Goal: Contribute content: Contribute content

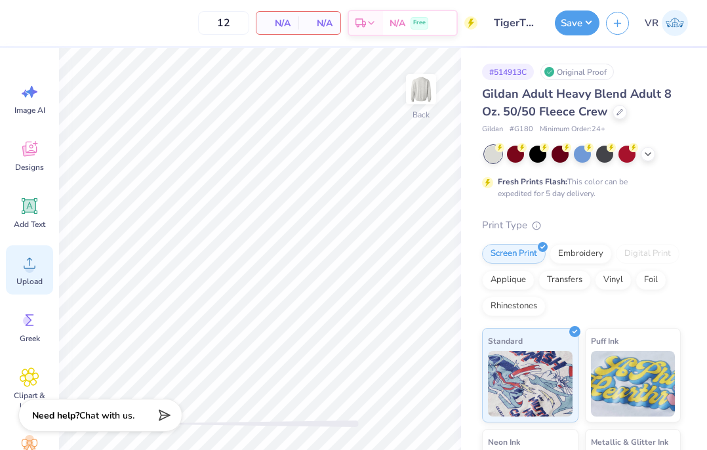
click at [26, 268] on circle at bounding box center [29, 268] width 9 height 9
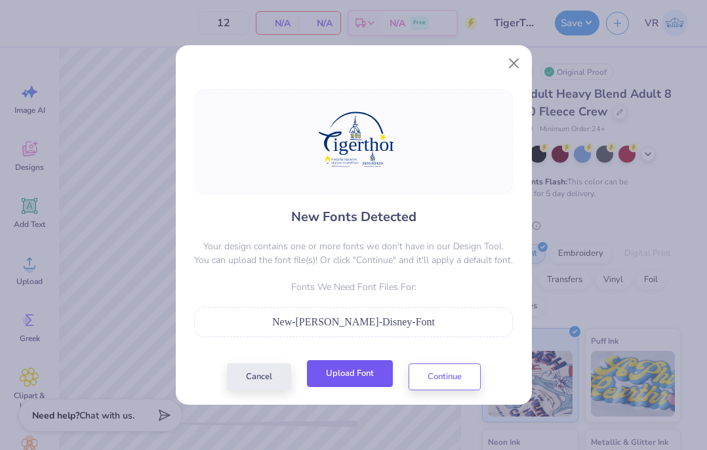
click at [357, 379] on button "Upload Font" at bounding box center [350, 373] width 86 height 27
click at [346, 374] on button "Upload Font" at bounding box center [350, 373] width 86 height 27
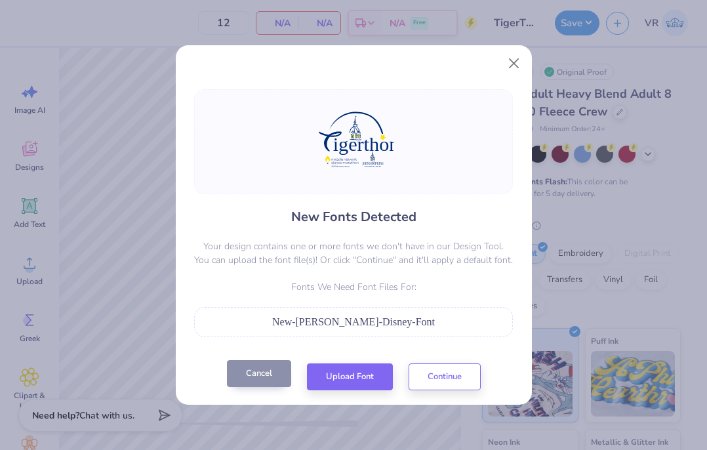
click at [253, 371] on button "Cancel" at bounding box center [259, 373] width 64 height 27
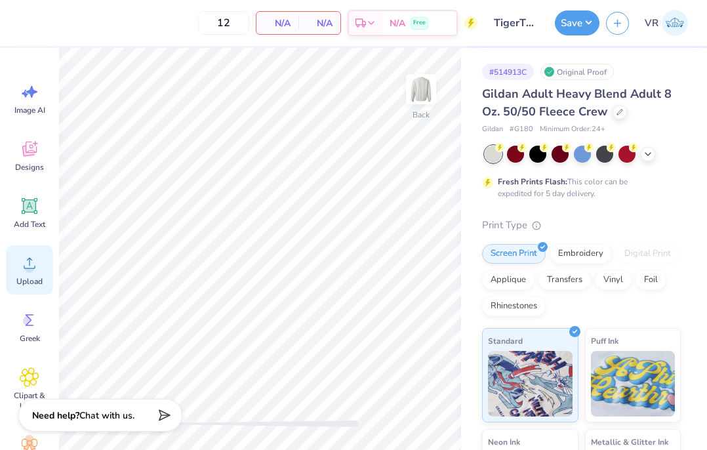
click at [31, 274] on div "Upload" at bounding box center [29, 269] width 47 height 49
click at [17, 209] on div "Add Text" at bounding box center [29, 212] width 47 height 49
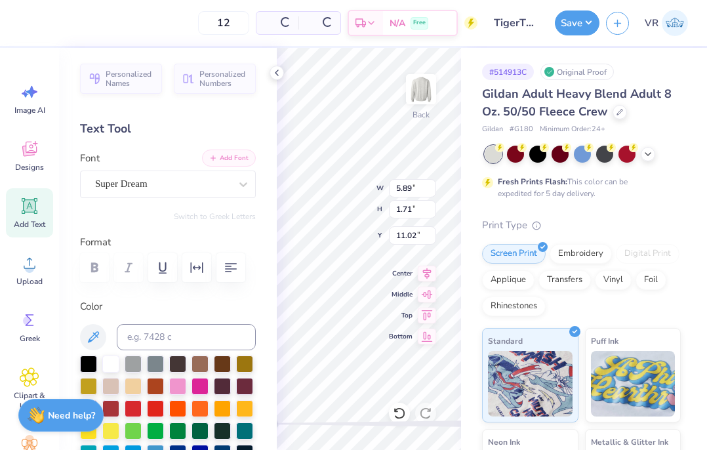
click at [232, 160] on button "Add Font" at bounding box center [229, 158] width 54 height 17
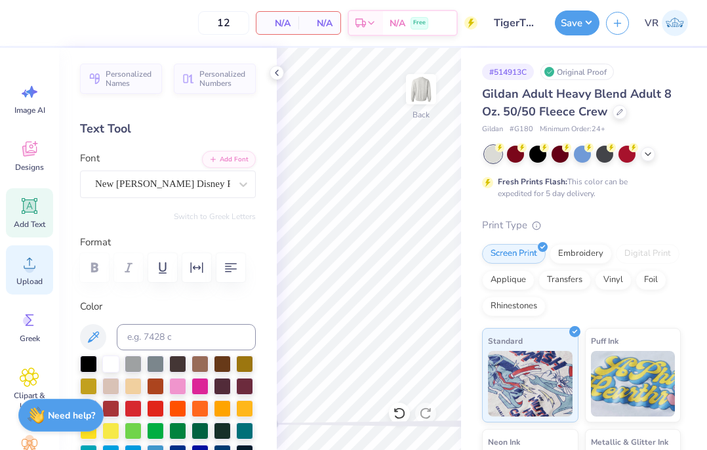
click at [11, 266] on div "Upload" at bounding box center [29, 269] width 47 height 49
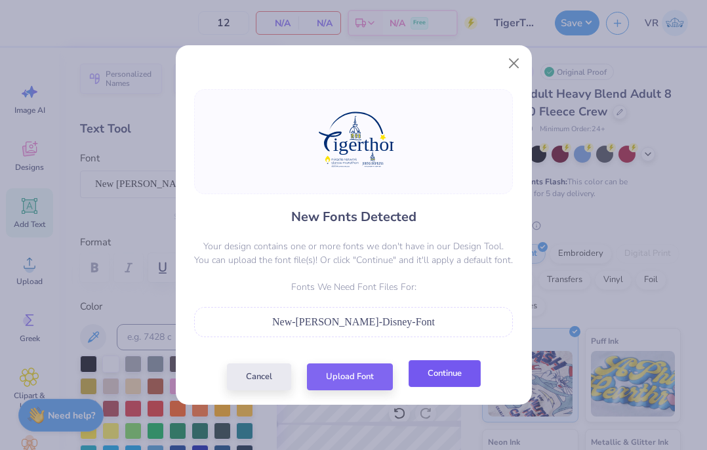
click at [444, 372] on button "Continue" at bounding box center [445, 373] width 72 height 27
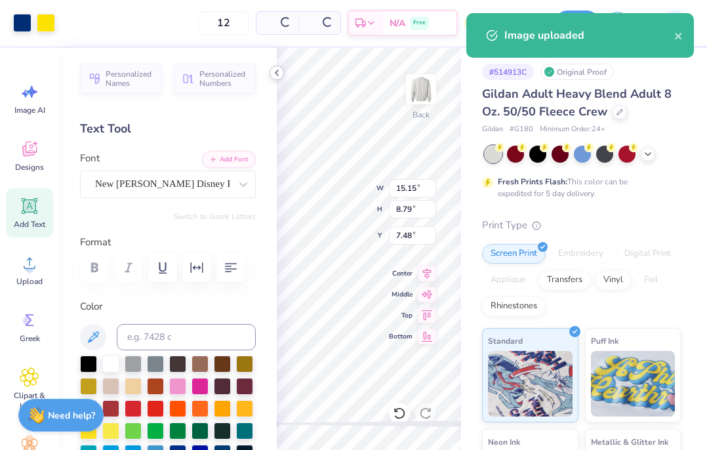
click at [274, 72] on icon at bounding box center [277, 73] width 10 height 10
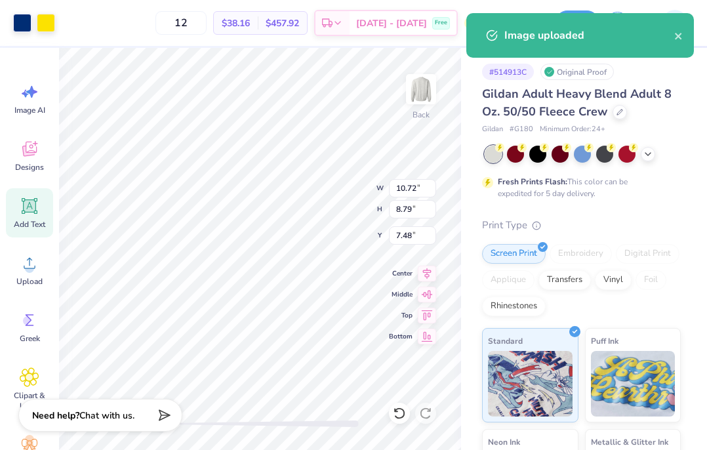
type input "12.84"
type input "2.77"
type input "11.48"
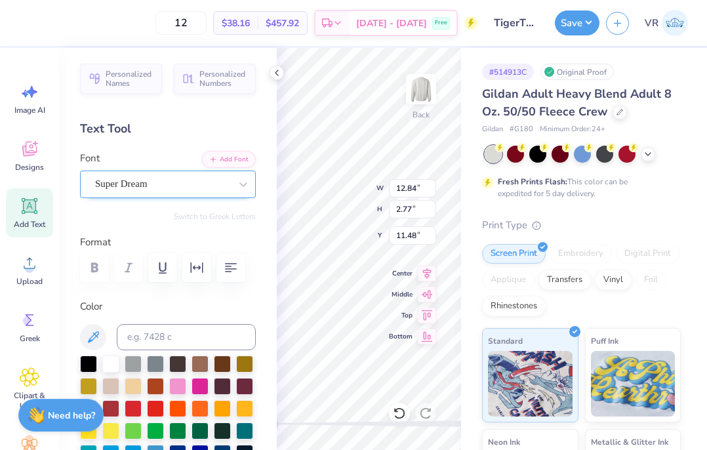
click at [163, 175] on div "Super Dream" at bounding box center [163, 184] width 138 height 20
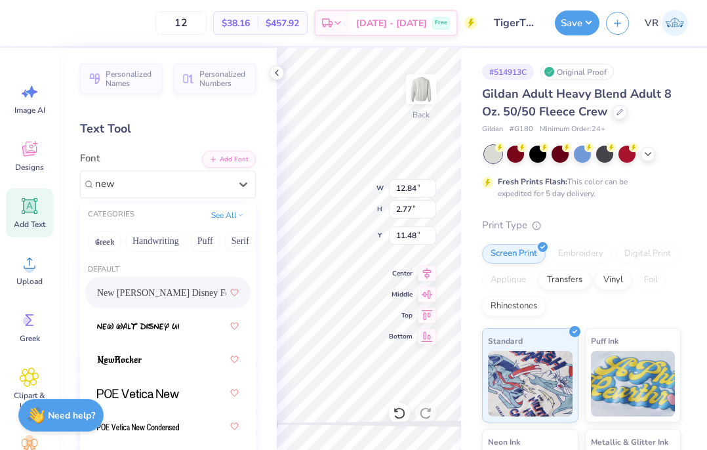
click at [161, 293] on span "New Walt Disney Font" at bounding box center [161, 293] width 129 height 14
type input "new"
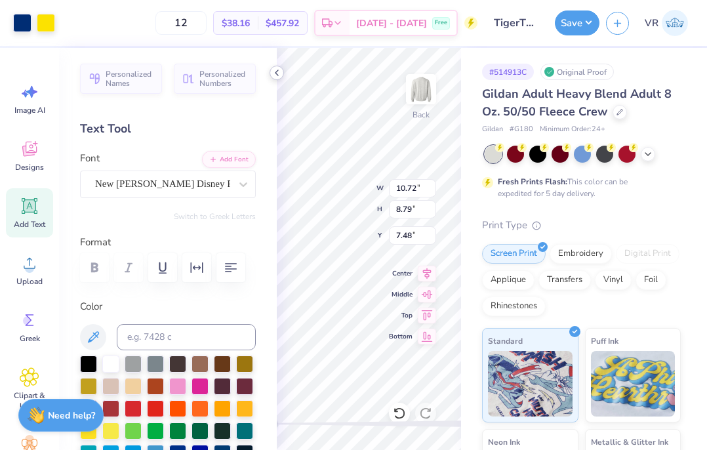
click at [273, 73] on icon at bounding box center [277, 73] width 10 height 10
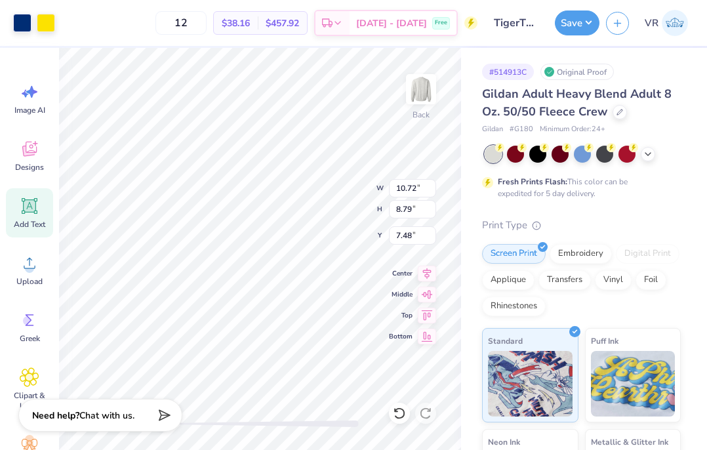
type input "8.06"
type input "2.34"
type input "11.64"
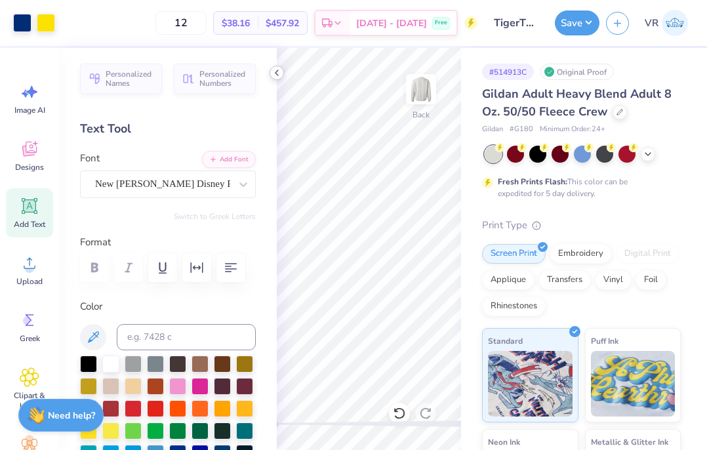
click at [275, 72] on icon at bounding box center [277, 73] width 10 height 10
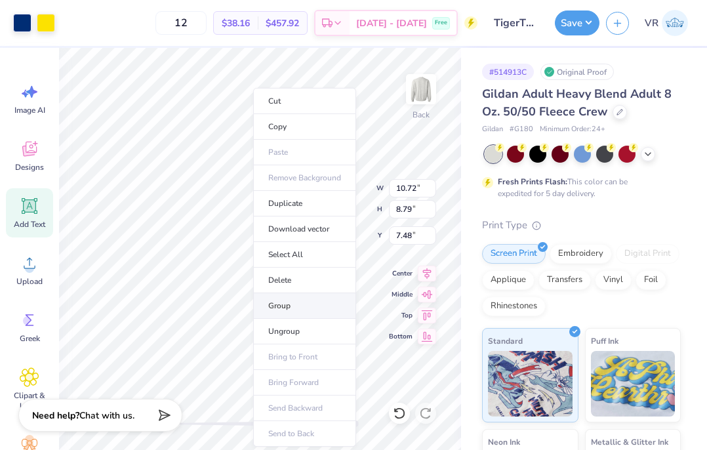
click at [299, 303] on li "Group" at bounding box center [304, 306] width 103 height 26
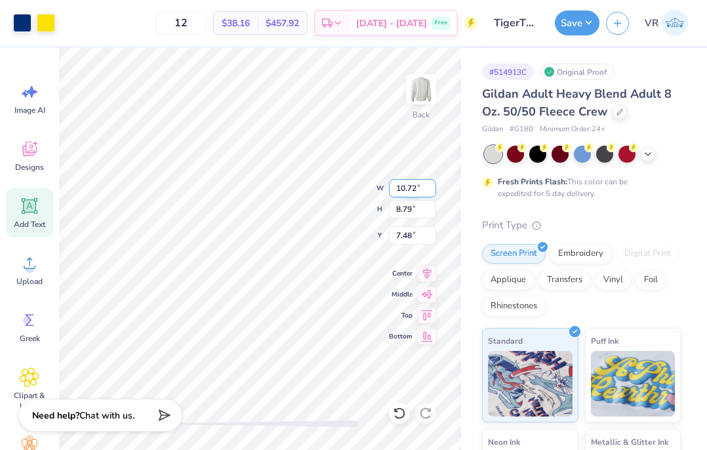
click at [421, 186] on input "10.72" at bounding box center [412, 188] width 47 height 18
type input "12.50"
type input "10.26"
click at [409, 227] on input "6.75" at bounding box center [412, 235] width 47 height 18
type input "3"
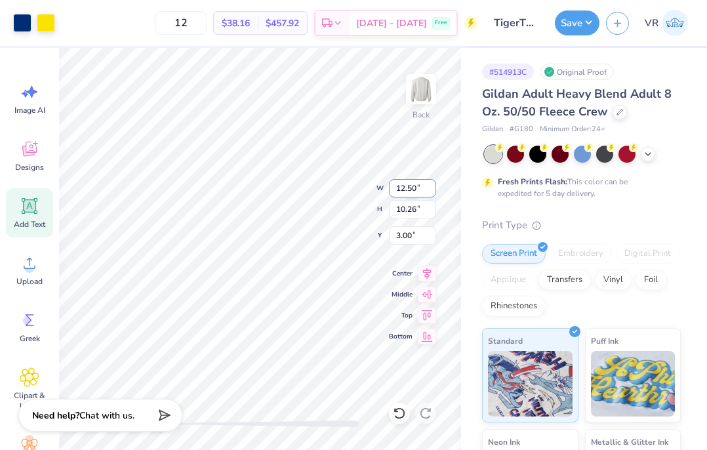
click at [415, 190] on input "12.50" at bounding box center [412, 188] width 47 height 18
type input "12.00"
type input "9.85"
click at [410, 237] on input "3.21" at bounding box center [412, 235] width 47 height 18
type input "3"
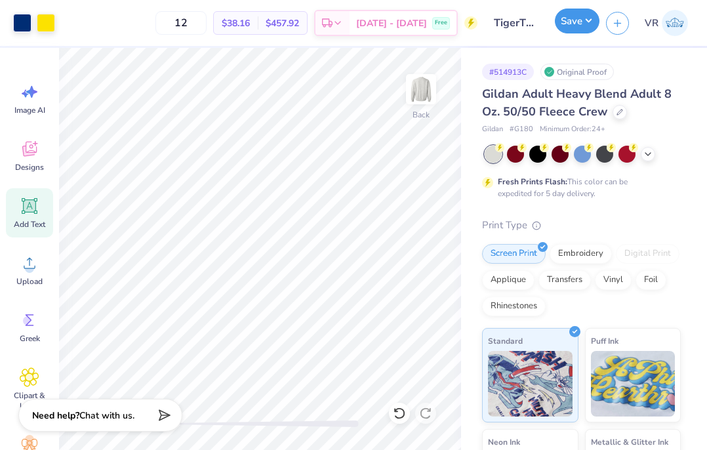
click at [560, 15] on button "Save" at bounding box center [577, 21] width 45 height 25
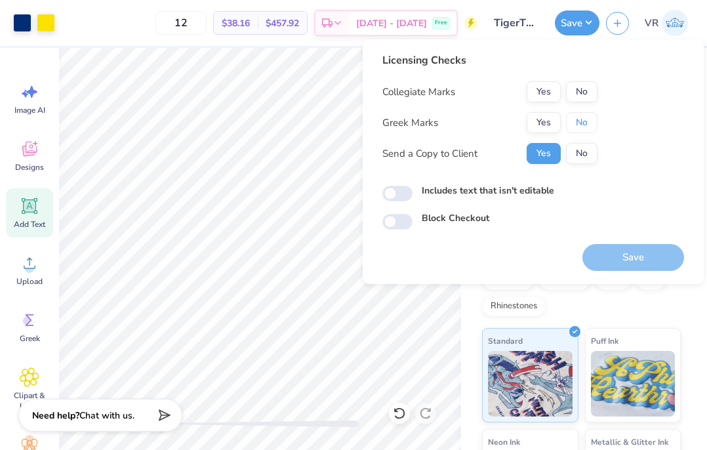
drag, startPoint x: 577, startPoint y: 126, endPoint x: 586, endPoint y: 104, distance: 24.1
click at [581, 121] on button "No" at bounding box center [581, 122] width 31 height 21
click at [587, 91] on button "No" at bounding box center [581, 91] width 31 height 21
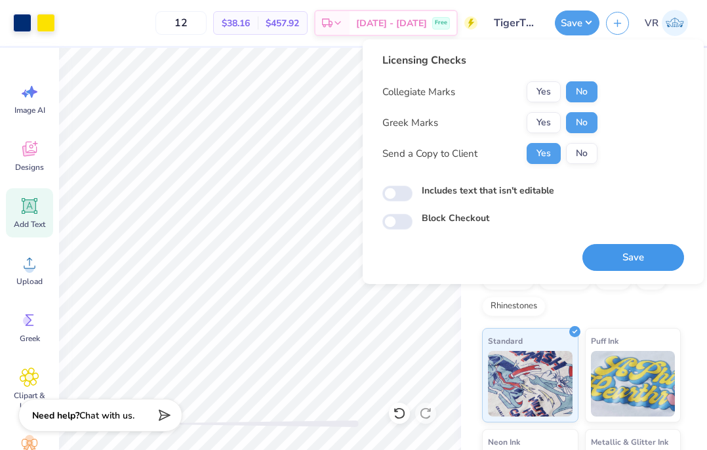
click at [613, 255] on button "Save" at bounding box center [634, 257] width 102 height 27
click at [615, 257] on div "Saving..." at bounding box center [634, 257] width 102 height 27
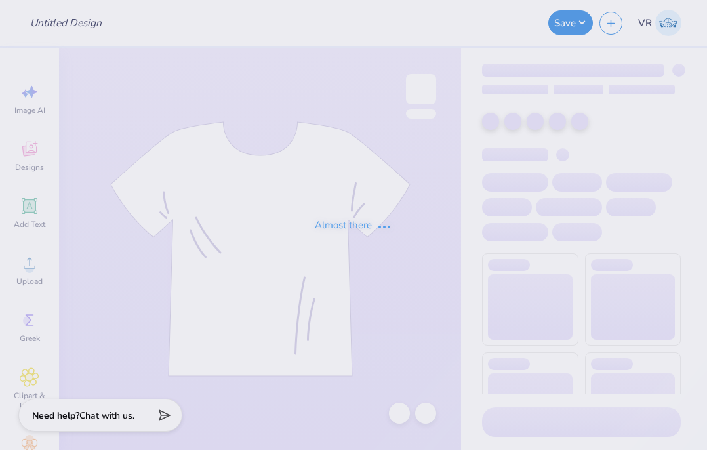
type input "dphie oasis design final"
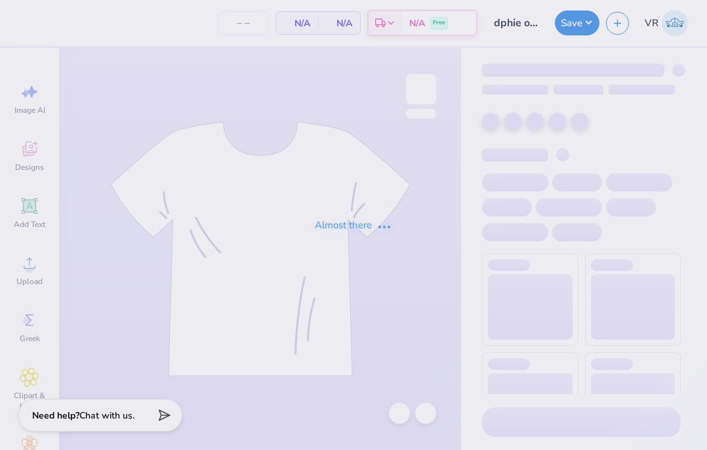
type input "50"
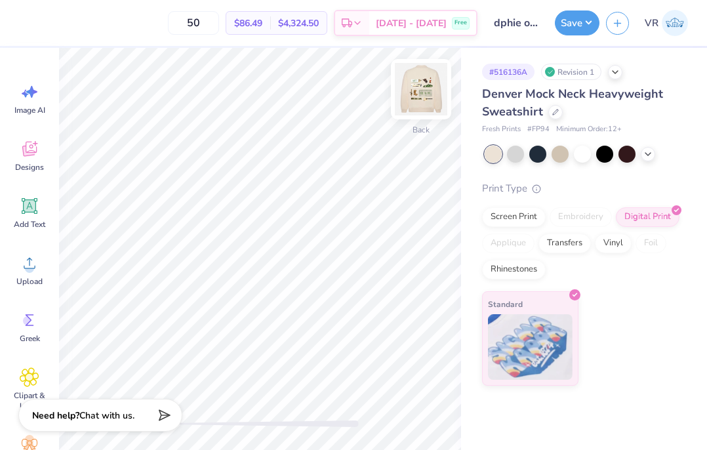
click at [418, 95] on img at bounding box center [421, 89] width 52 height 52
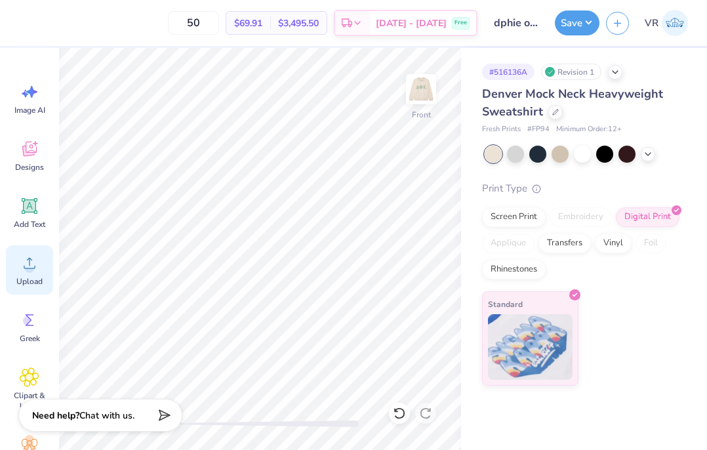
click at [14, 258] on div "Upload" at bounding box center [29, 269] width 47 height 49
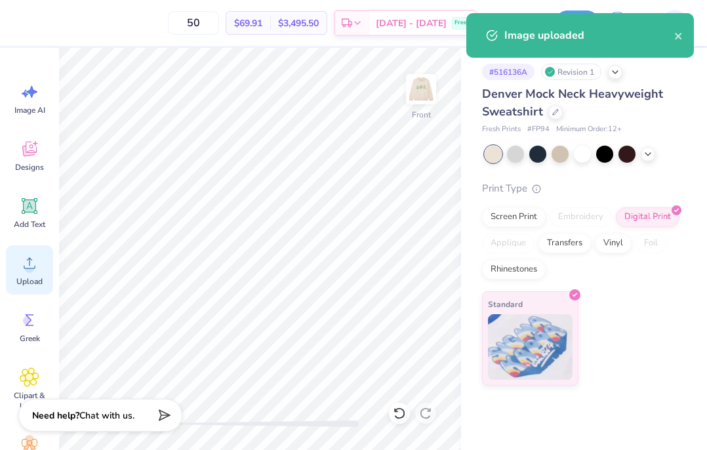
click at [16, 285] on span "Upload" at bounding box center [29, 281] width 26 height 10
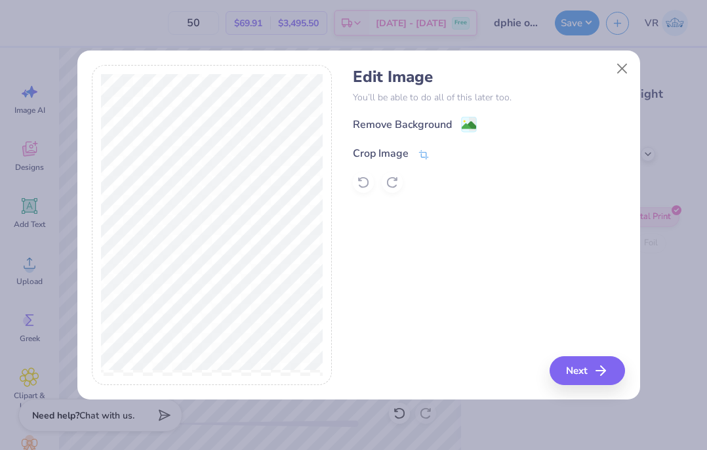
click at [426, 150] on icon at bounding box center [424, 155] width 12 height 12
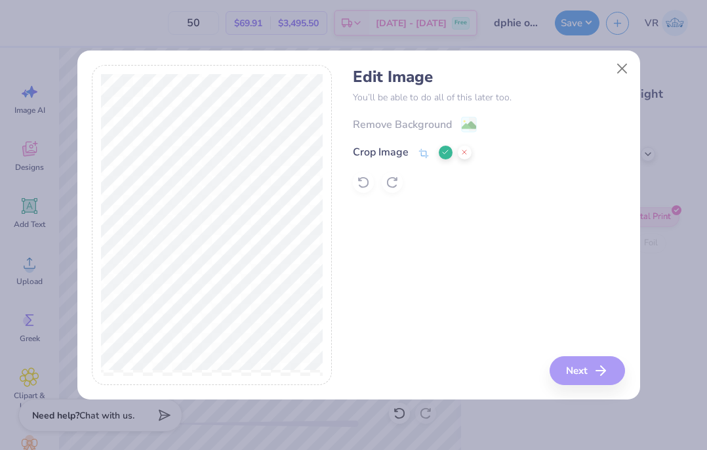
click at [447, 152] on icon at bounding box center [446, 152] width 8 height 8
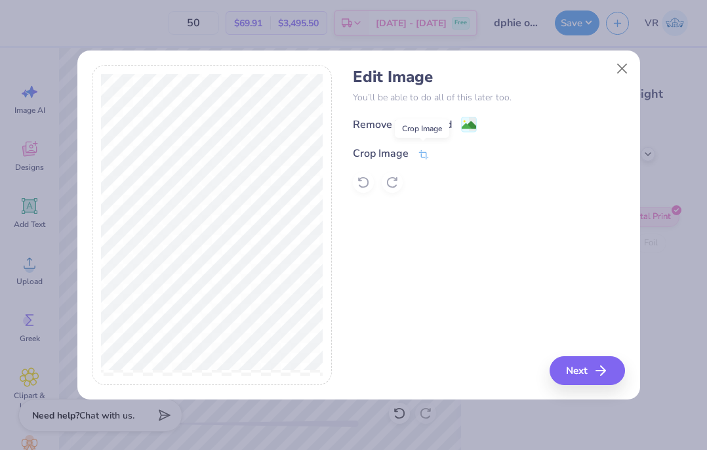
click at [418, 152] on icon at bounding box center [424, 155] width 12 height 12
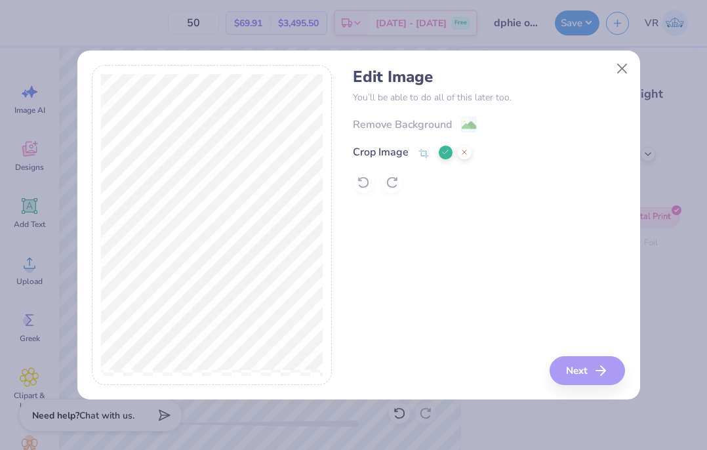
click at [444, 150] on icon at bounding box center [446, 152] width 8 height 8
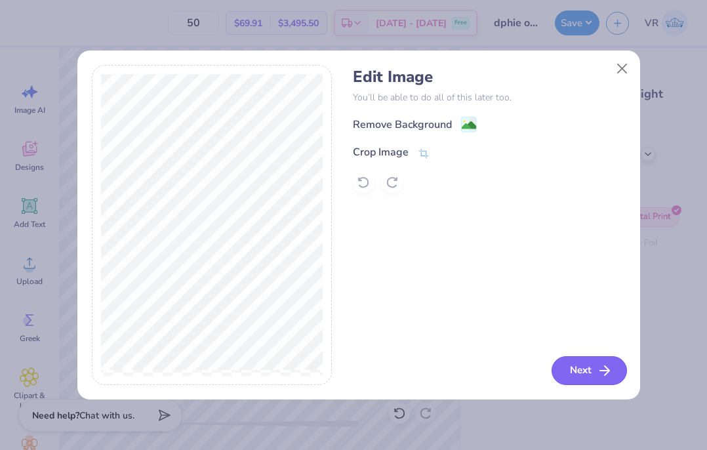
click at [577, 367] on button "Next" at bounding box center [589, 370] width 75 height 29
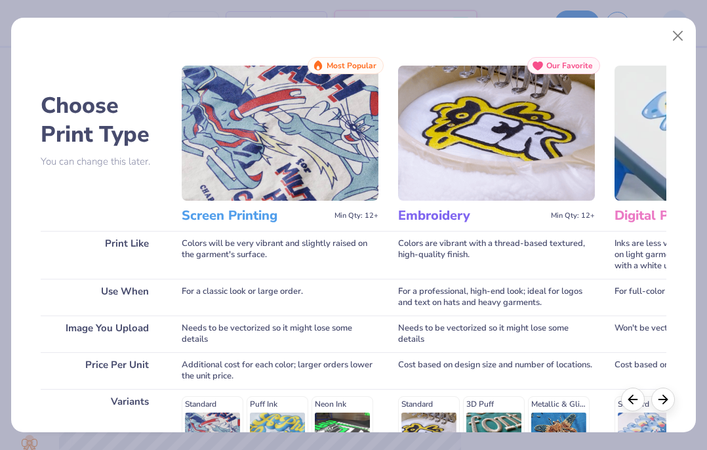
click at [615, 159] on img at bounding box center [713, 133] width 197 height 135
click at [634, 145] on img at bounding box center [713, 133] width 197 height 135
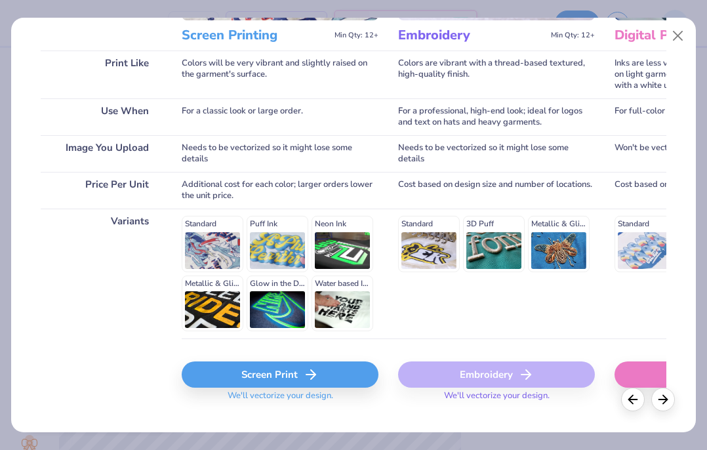
scroll to position [204, 0]
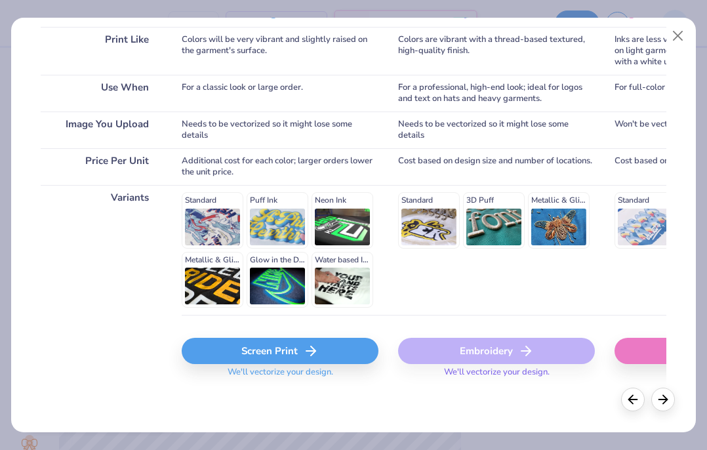
click at [640, 347] on div "Digital Print" at bounding box center [713, 351] width 197 height 26
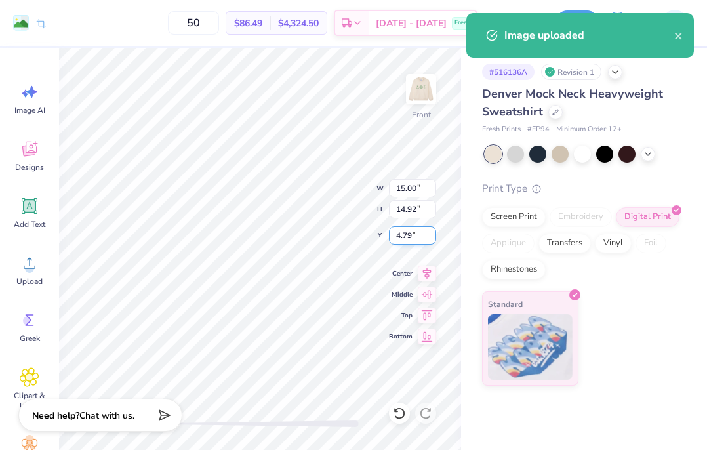
click at [408, 235] on input "4.79" at bounding box center [412, 235] width 47 height 18
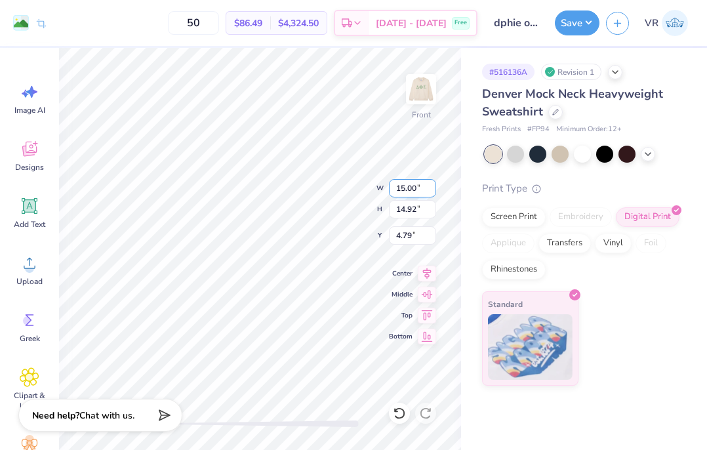
click at [415, 184] on input "15.00" at bounding box center [412, 188] width 47 height 18
type input "1"
type input "2"
type input "12.50"
type input "12.43"
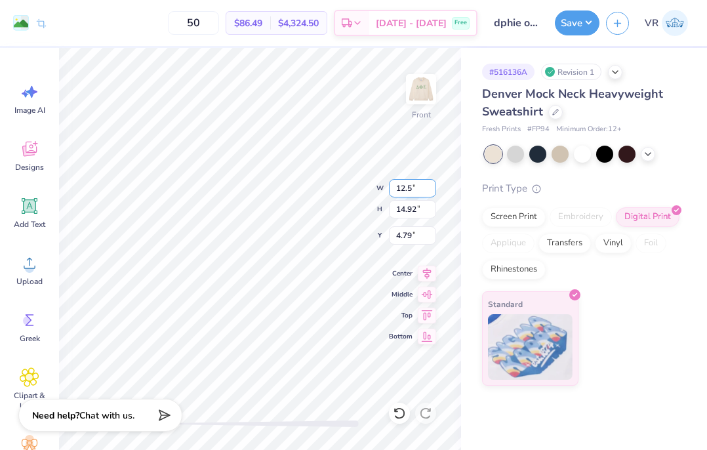
type input "6.03"
click at [417, 186] on input "12.50" at bounding box center [412, 188] width 47 height 18
type input "13.00"
type input "12.93"
type input "5.79"
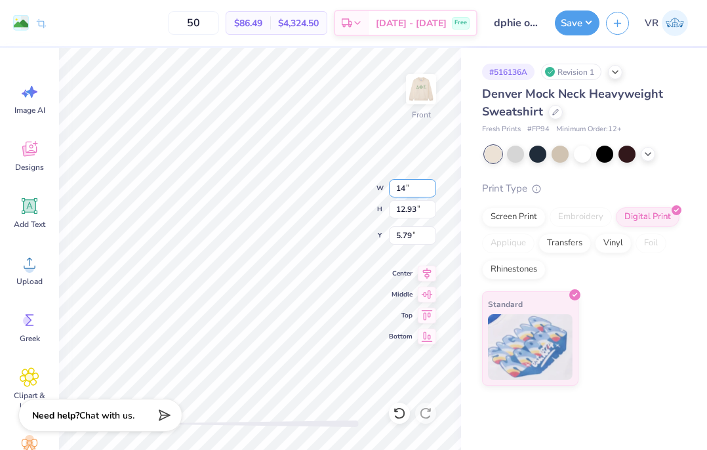
type input "14.00"
type input "13.92"
click at [398, 236] on input "5.29" at bounding box center [412, 235] width 47 height 18
type input "3"
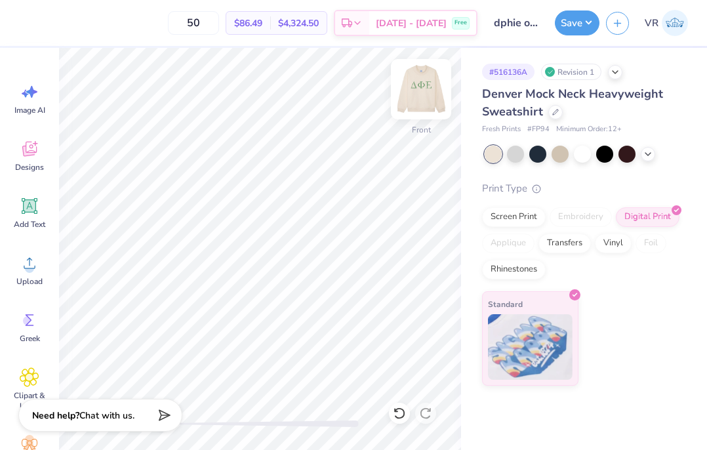
click at [425, 94] on img at bounding box center [421, 89] width 52 height 52
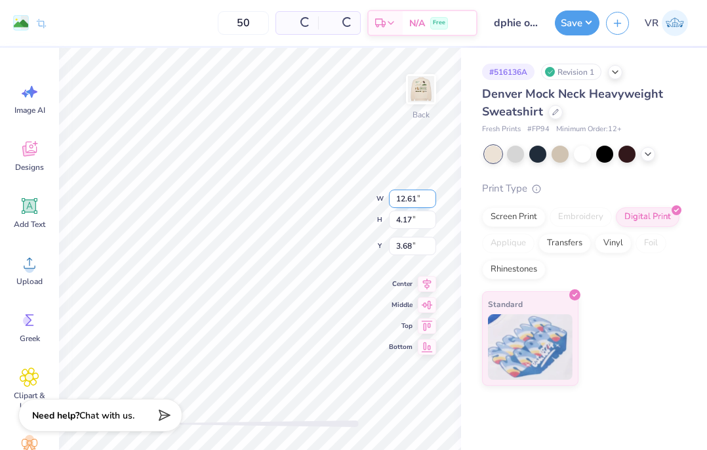
click at [411, 197] on input "12.61" at bounding box center [412, 199] width 47 height 18
type input "12.50"
type input "4.13"
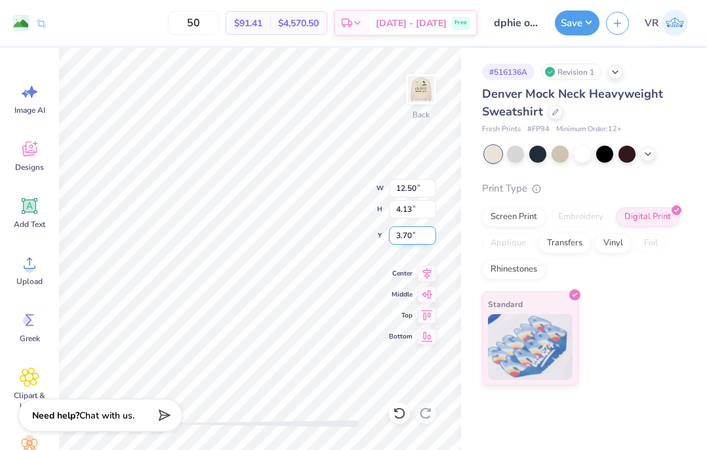
click at [404, 244] on input "3.70" at bounding box center [412, 235] width 47 height 18
type input "3"
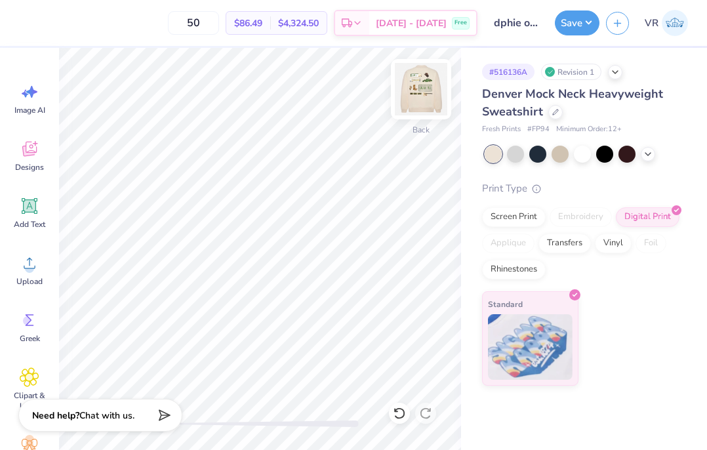
click at [438, 68] on img at bounding box center [421, 89] width 52 height 52
click at [583, 9] on div "Save VR" at bounding box center [631, 23] width 152 height 46
click at [577, 18] on button "Save" at bounding box center [577, 21] width 45 height 25
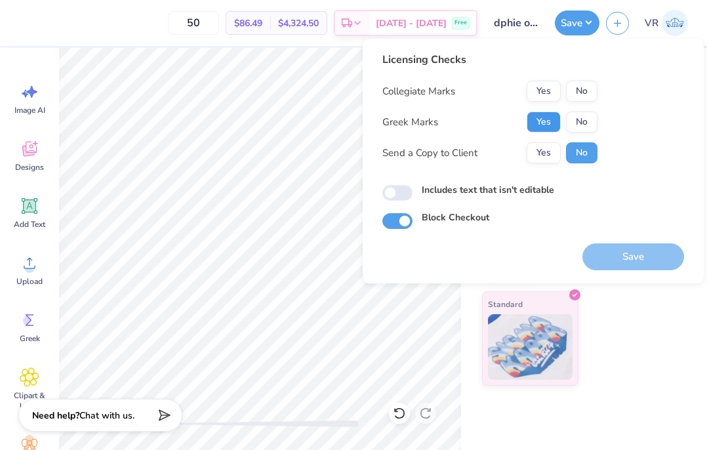
click at [549, 117] on button "Yes" at bounding box center [544, 122] width 34 height 21
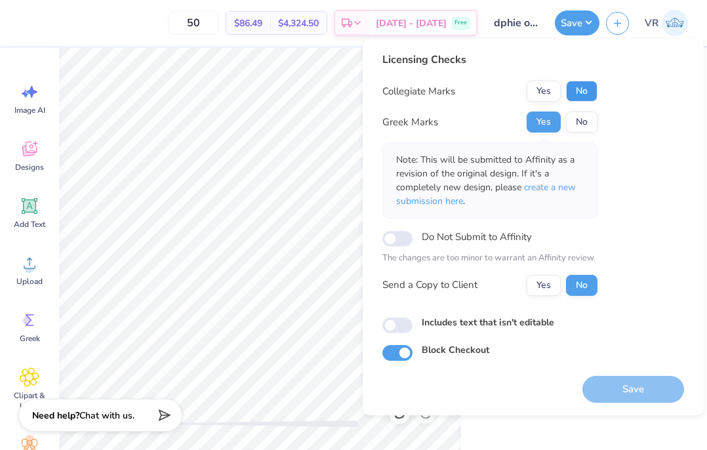
click at [579, 100] on button "No" at bounding box center [581, 91] width 31 height 21
click at [608, 388] on button "Save" at bounding box center [634, 389] width 102 height 27
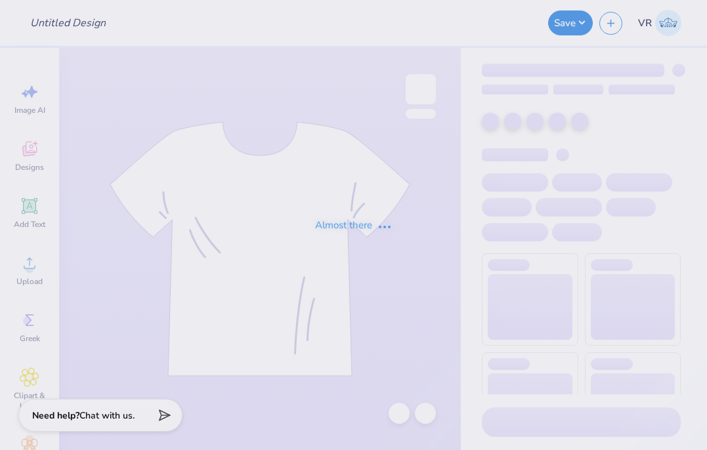
type input "The [GEOGRAPHIC_DATA][US_STATE] : [PERSON_NAME]"
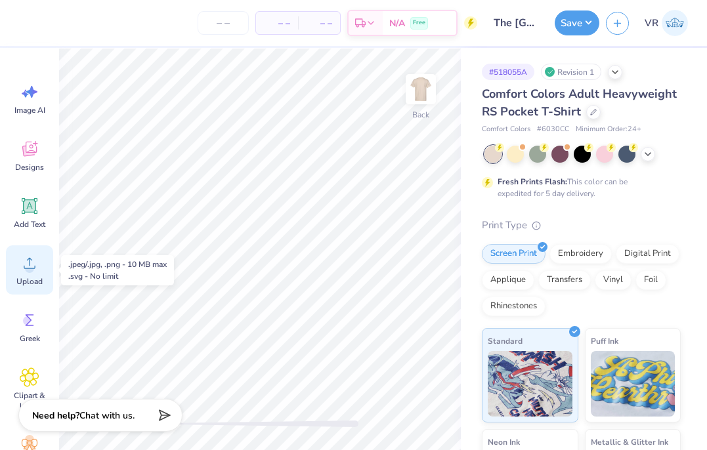
click at [31, 272] on circle at bounding box center [29, 268] width 9 height 9
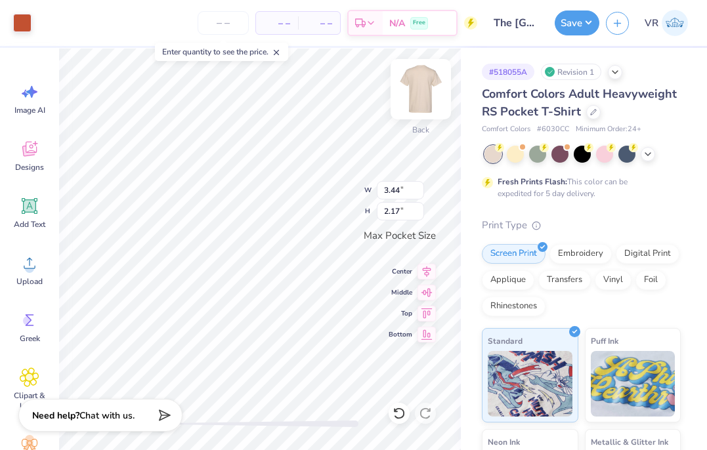
click at [421, 93] on img at bounding box center [420, 89] width 52 height 52
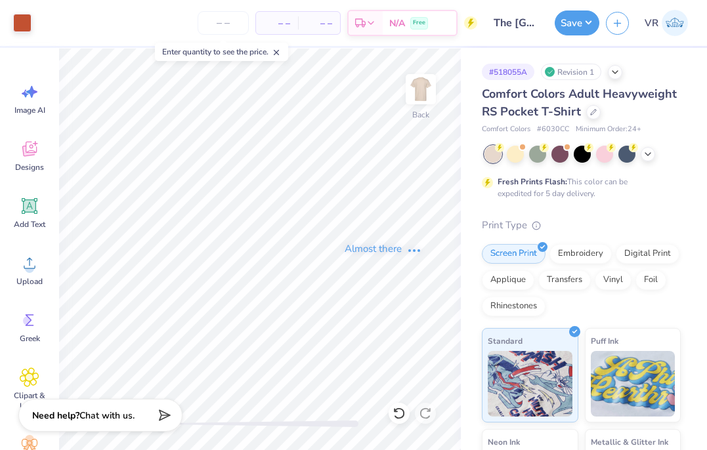
click at [231, 305] on div "Almost there" at bounding box center [383, 249] width 648 height 402
click at [20, 270] on icon at bounding box center [30, 263] width 20 height 20
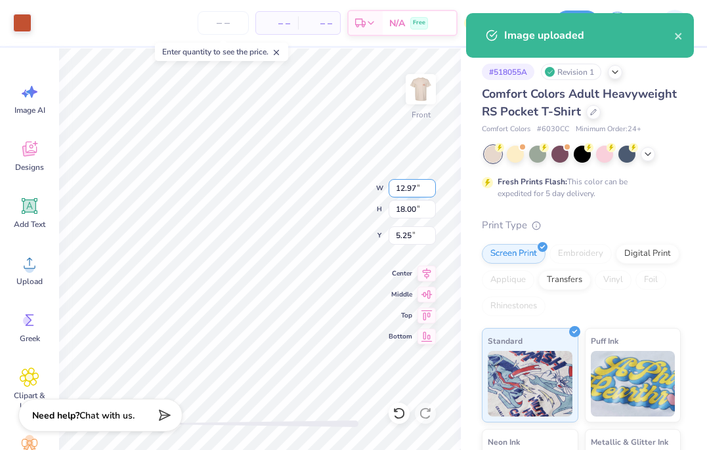
click at [412, 186] on input "12.97" at bounding box center [411, 188] width 47 height 18
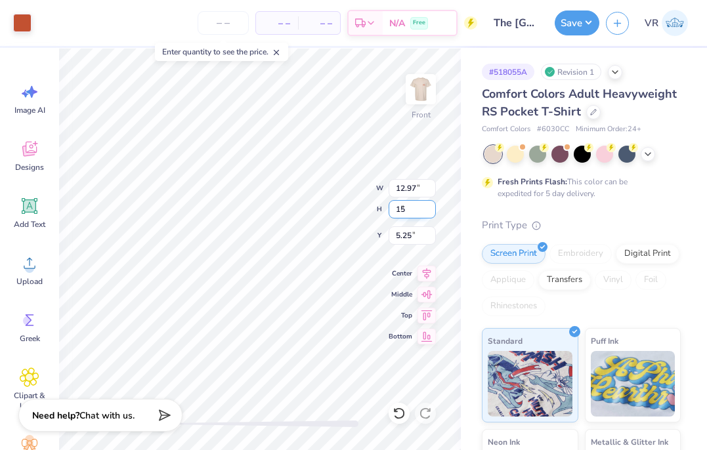
type input "15"
type input "10.81"
type input "15.00"
click at [411, 239] on input "6.75" at bounding box center [411, 235] width 47 height 18
type input "3"
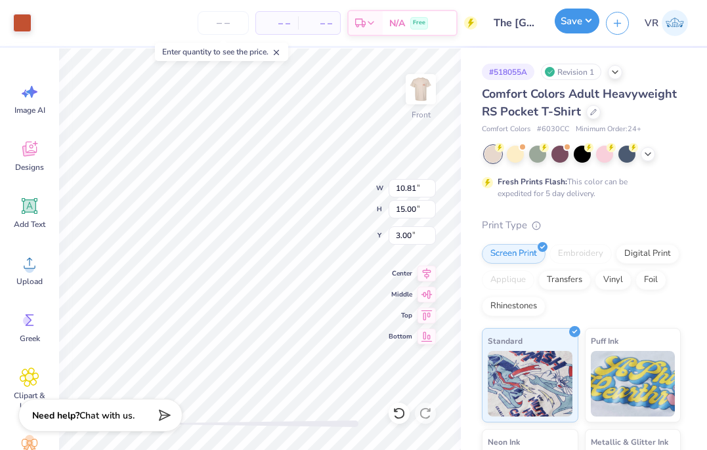
click at [564, 22] on button "Save" at bounding box center [576, 21] width 45 height 25
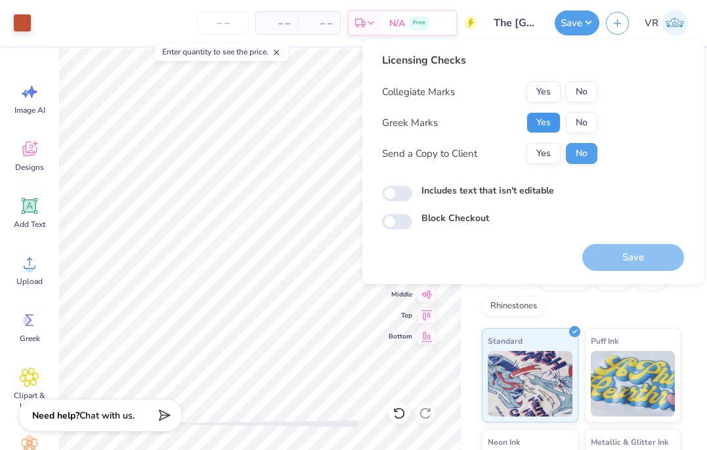
click at [533, 114] on button "Yes" at bounding box center [543, 122] width 34 height 21
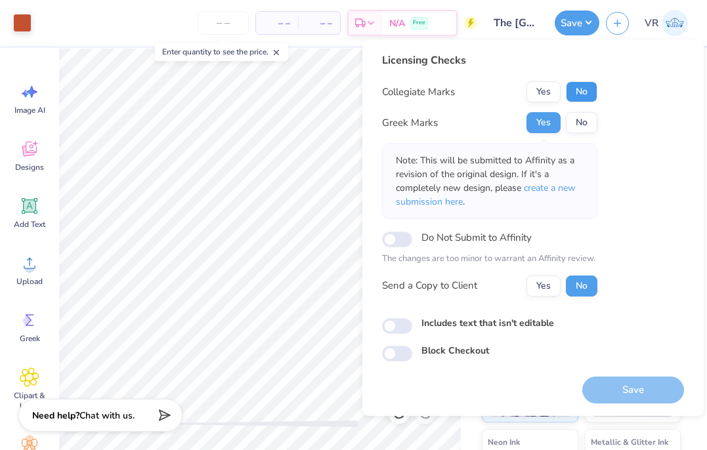
click at [575, 97] on button "No" at bounding box center [581, 91] width 31 height 21
click at [614, 388] on button "Save" at bounding box center [633, 390] width 102 height 27
